Goal: Find specific page/section: Find specific page/section

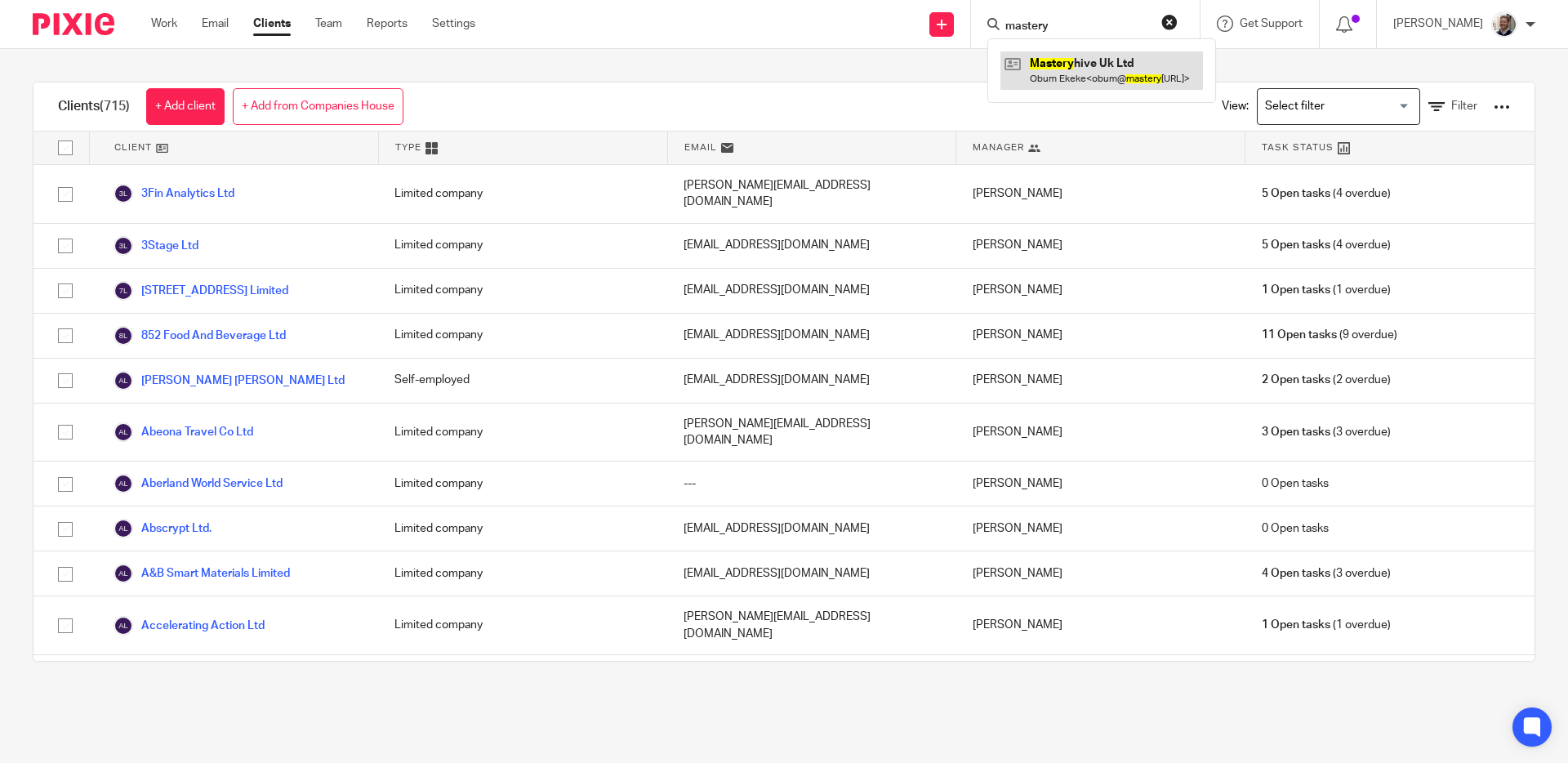
type input "mastery"
click at [1056, 84] on link at bounding box center [1101, 70] width 202 height 37
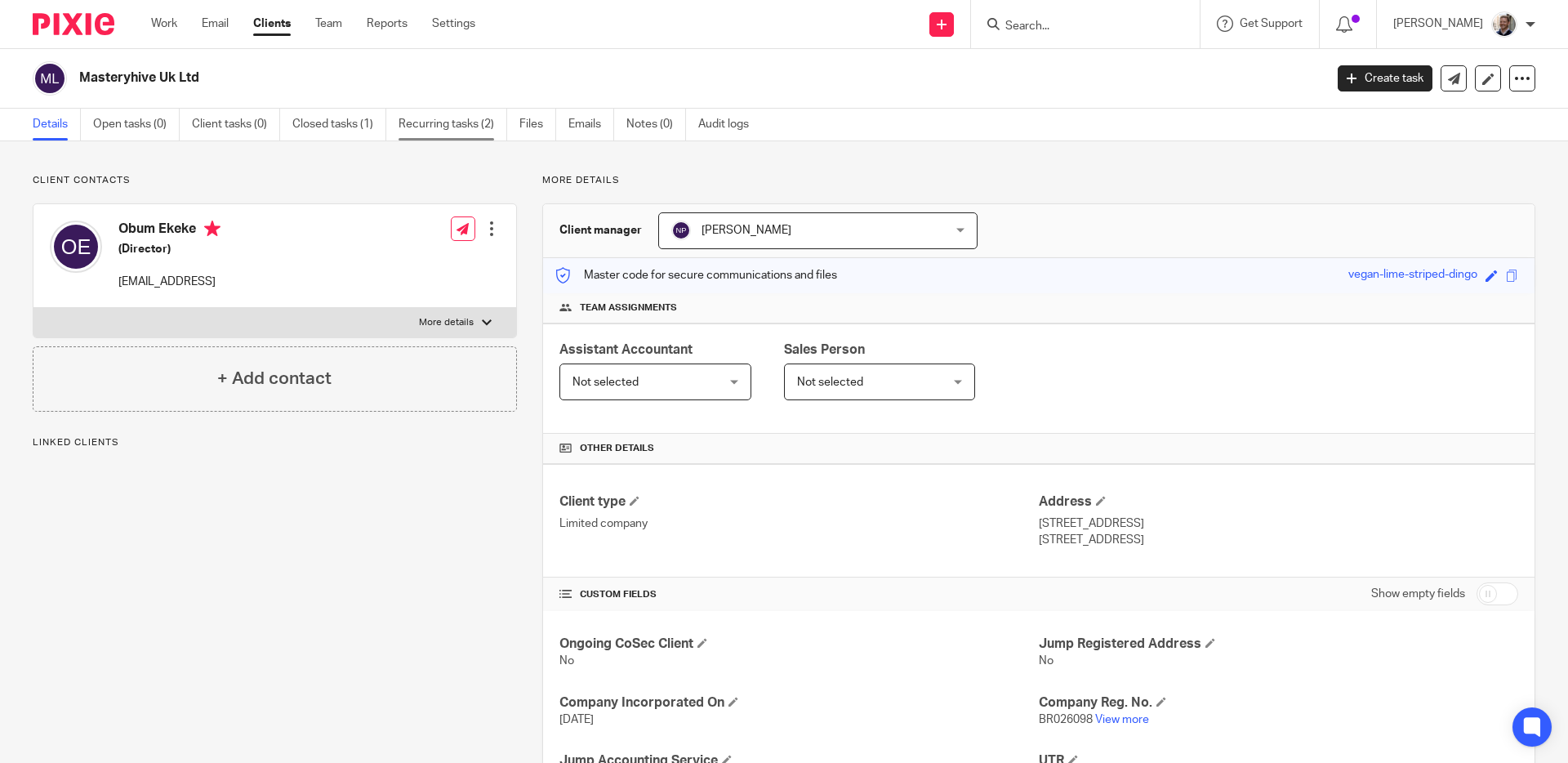
click at [456, 130] on link "Recurring tasks (2)" at bounding box center [452, 124] width 108 height 32
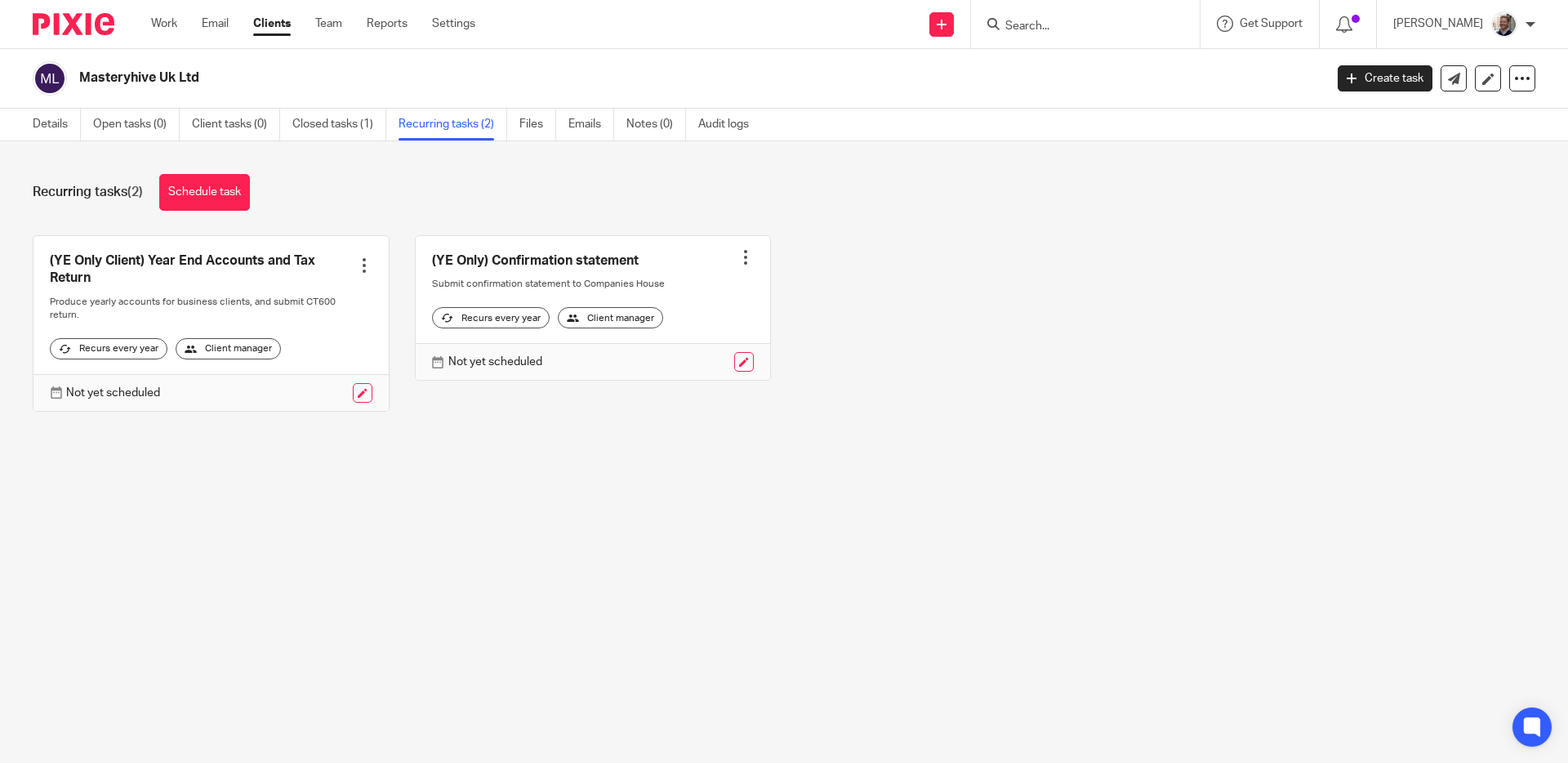
click at [534, 69] on h2 "Masteryhive Uk Ltd" at bounding box center [572, 78] width 987 height 18
drag, startPoint x: 44, startPoint y: 125, endPoint x: 60, endPoint y: 129, distance: 16.5
click at [45, 125] on link "Details" at bounding box center [56, 124] width 48 height 32
drag, startPoint x: 1185, startPoint y: 294, endPoint x: 1222, endPoint y: 266, distance: 46.4
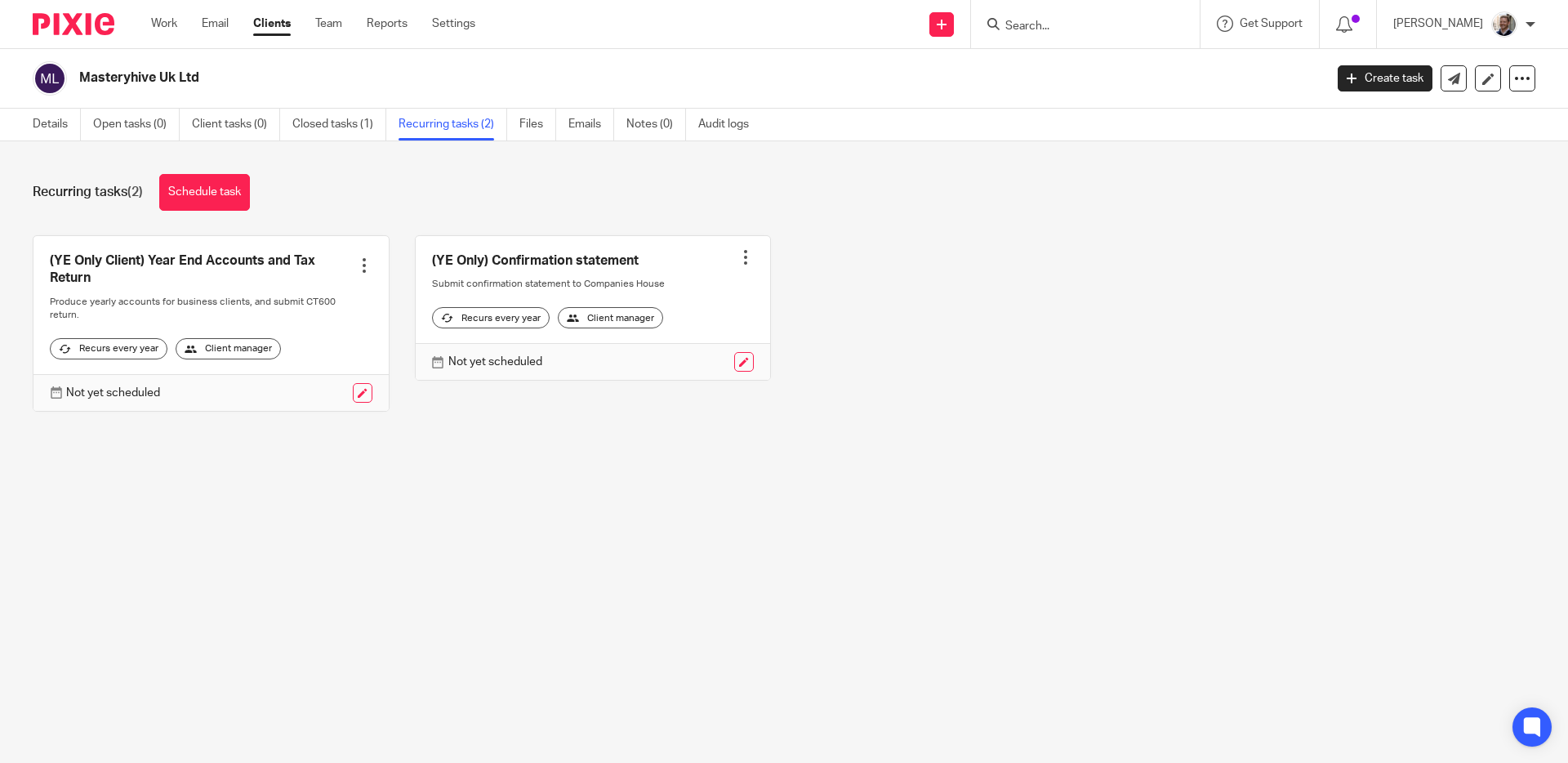
click at [1188, 294] on div "(YE Only Client) Year End Accounts and Tax Return Create task Clone template Re…" at bounding box center [772, 336] width 1528 height 201
